Goal: Communication & Community: Share content

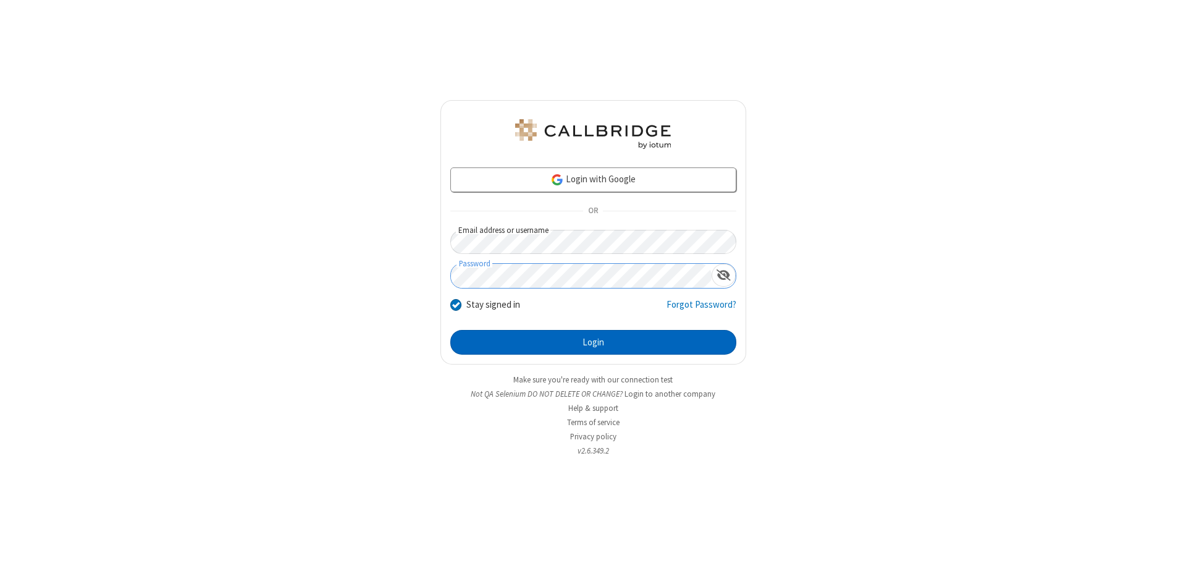
click at [593, 342] on button "Login" at bounding box center [593, 342] width 286 height 25
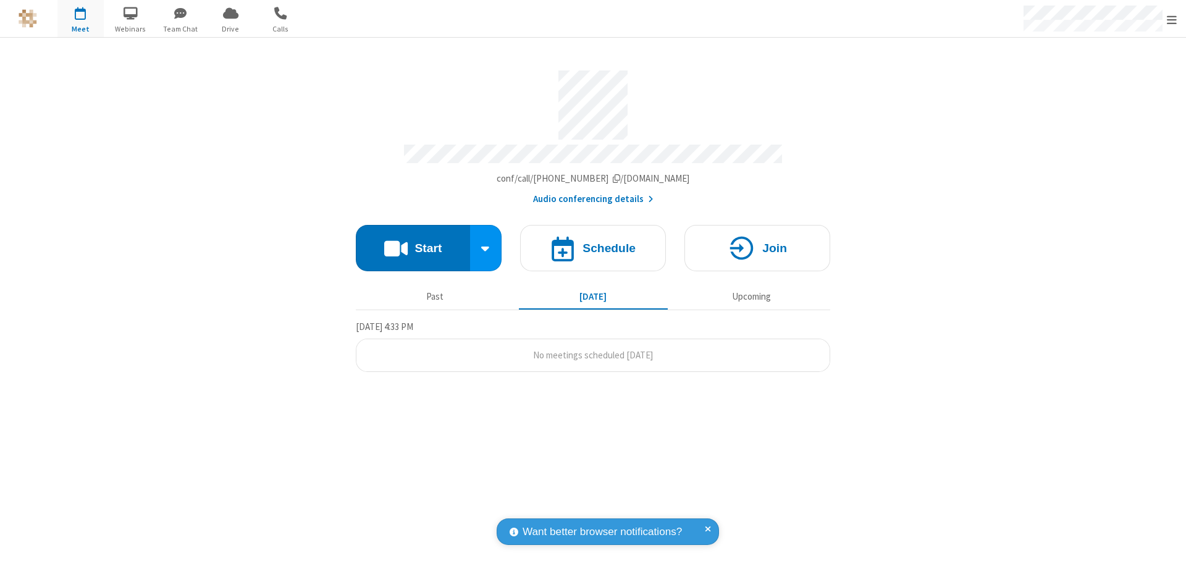
click at [413, 242] on button "Start" at bounding box center [413, 248] width 114 height 46
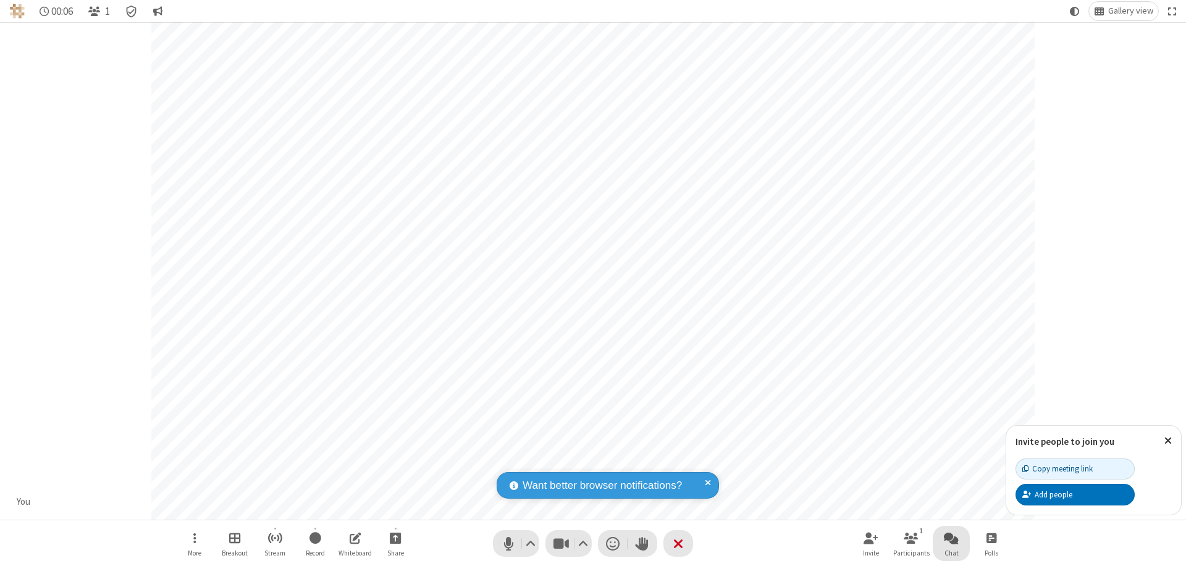
click at [951, 537] on span "Open chat" at bounding box center [951, 537] width 15 height 15
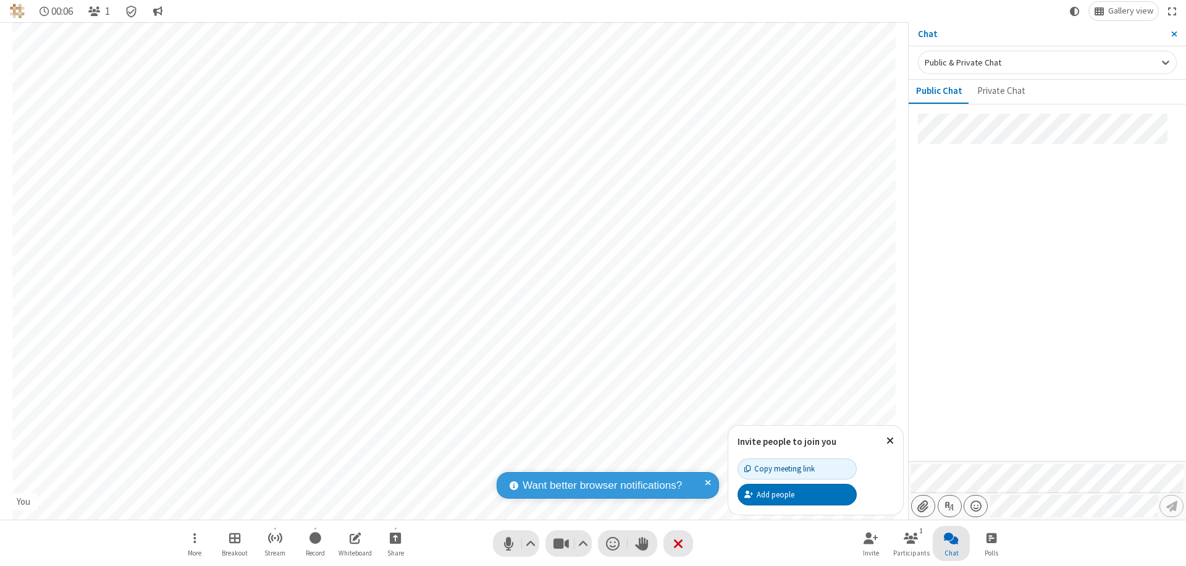
type input "C:\fakepath\doc_test.docx"
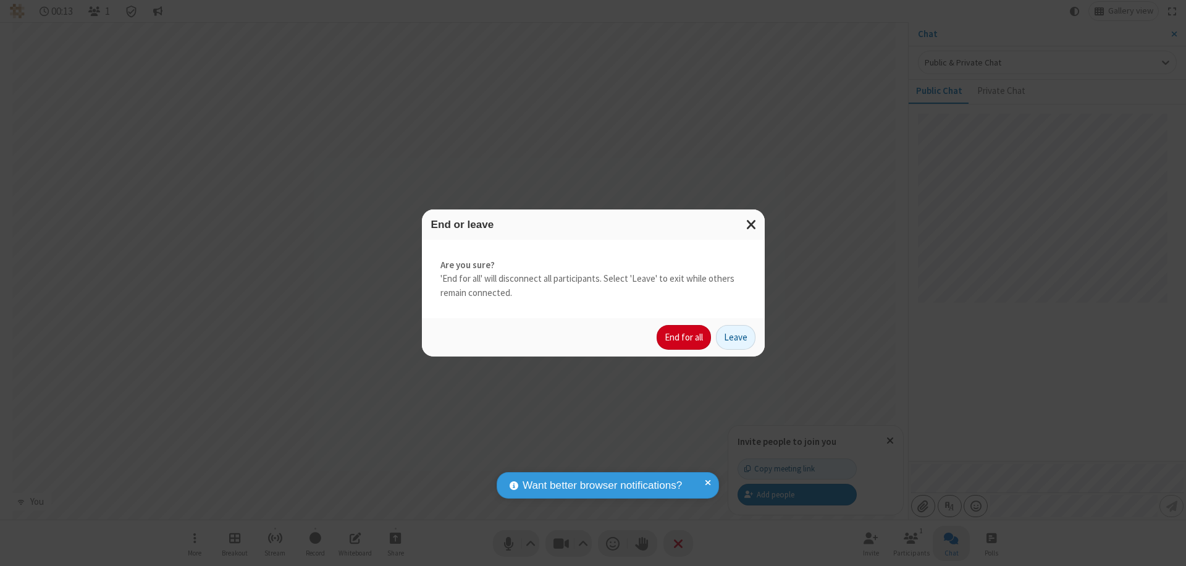
click at [684, 337] on button "End for all" at bounding box center [684, 337] width 54 height 25
